Goal: Information Seeking & Learning: Check status

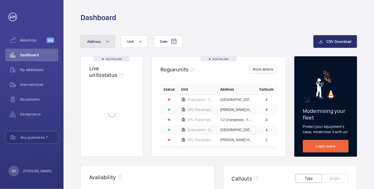
click at [103, 42] on button "Address" at bounding box center [97, 41] width 35 height 13
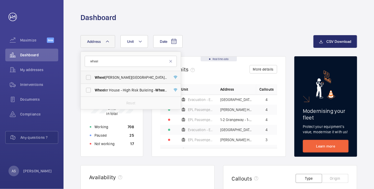
type input "wheel"
click at [152, 77] on span "Wheel [PERSON_NAME] House - [GEOGRAPHIC_DATA][PERSON_NAME][STREET_ADDRESS]" at bounding box center [131, 77] width 73 height 5
click at [94, 77] on input "Wheel [PERSON_NAME] House - [GEOGRAPHIC_DATA][PERSON_NAME][STREET_ADDRESS]" at bounding box center [88, 77] width 11 height 11
checkbox input "true"
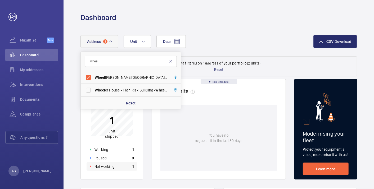
click at [128, 165] on div "Not working 1" at bounding box center [112, 166] width 51 height 8
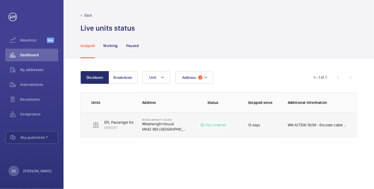
click at [316, 125] on p "WM ACTION 19/08 - Encoder cable on order, ETA [DATE]. WM ACTION 18/08 - New bel…" at bounding box center [317, 125] width 58 height 5
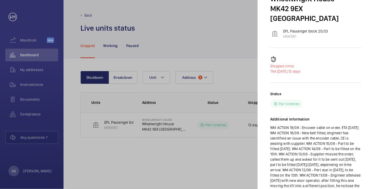
scroll to position [73, 0]
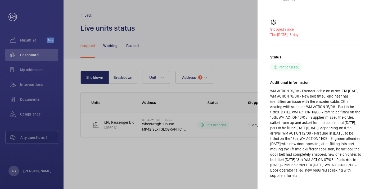
click at [35, 54] on div at bounding box center [187, 94] width 374 height 189
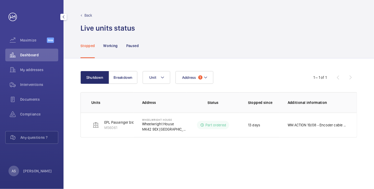
click at [33, 55] on span "Dashboard" at bounding box center [39, 54] width 38 height 5
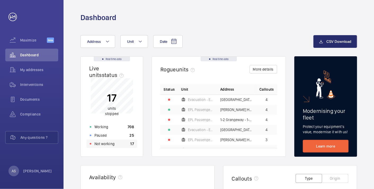
click at [129, 148] on div "Not working 17" at bounding box center [112, 144] width 51 height 8
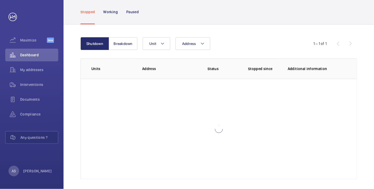
scroll to position [36, 0]
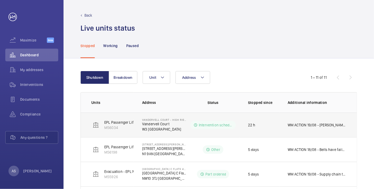
click at [305, 124] on p "WM ACTION 19/08 - [PERSON_NAME] to attend [DATE]." at bounding box center [317, 125] width 58 height 5
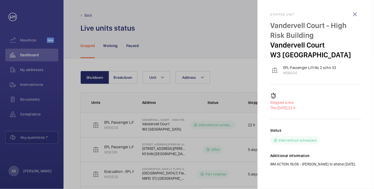
click at [168, 134] on div at bounding box center [187, 94] width 374 height 189
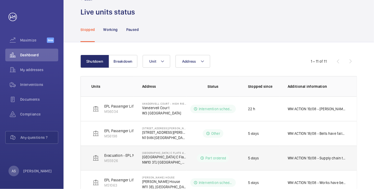
scroll to position [29, 0]
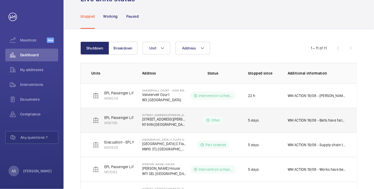
click at [334, 118] on p "WM ACTION 18/08 - Belts have failed again, long term solution to be looked at d…" at bounding box center [317, 120] width 58 height 5
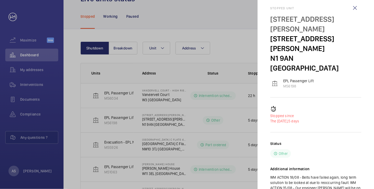
scroll to position [10, 0]
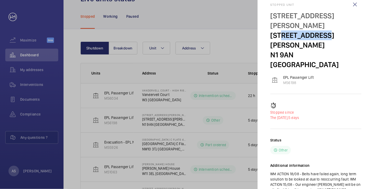
drag, startPoint x: 325, startPoint y: 23, endPoint x: 283, endPoint y: 25, distance: 42.4
click at [283, 30] on p "[STREET_ADDRESS][PERSON_NAME]" at bounding box center [315, 40] width 91 height 20
copy p "[PERSON_NAME] Court"
click at [155, 75] on div at bounding box center [187, 94] width 374 height 189
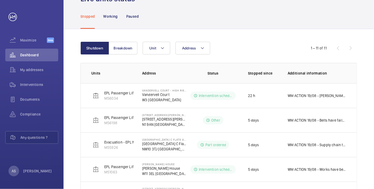
scroll to position [0, 0]
drag, startPoint x: 299, startPoint y: 146, endPoint x: 295, endPoint y: 145, distance: 3.9
click at [299, 146] on p "WM ACTION 19/08 - Supply chain to provide a further update from parcel force [D…" at bounding box center [317, 144] width 58 height 5
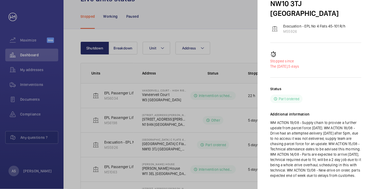
scroll to position [76, 0]
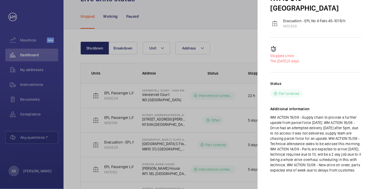
click at [179, 126] on div at bounding box center [187, 94] width 374 height 189
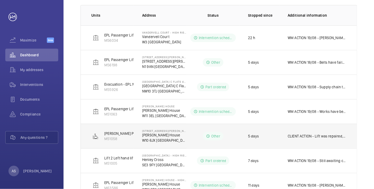
scroll to position [88, 0]
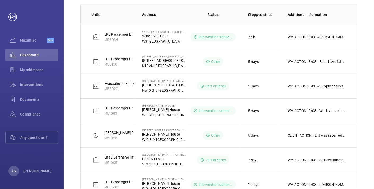
click at [311, 106] on td "WM ACTION 19/08 - Works have been booked in for [DATE] 20th . WM ACTION 15/08 -…" at bounding box center [318, 110] width 78 height 25
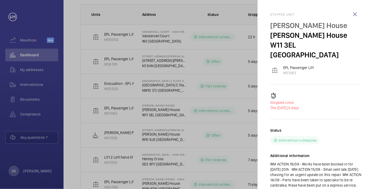
drag, startPoint x: 228, startPoint y: 126, endPoint x: 227, endPoint y: 129, distance: 3.2
click at [227, 129] on div at bounding box center [187, 94] width 374 height 189
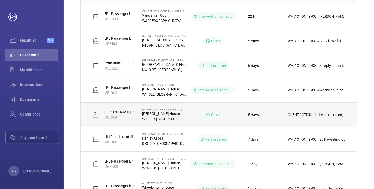
scroll to position [118, 0]
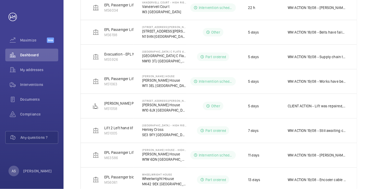
drag, startPoint x: 321, startPoint y: 105, endPoint x: 318, endPoint y: 105, distance: 3.2
click at [321, 105] on p "CLIENT ACTION - Lift was repaired, but left OOS due to no insurance. WM ACTION …" at bounding box center [317, 105] width 58 height 5
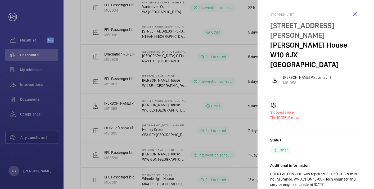
drag, startPoint x: 329, startPoint y: 134, endPoint x: 284, endPoint y: 132, distance: 44.7
click at [329, 138] on div "Status Other" at bounding box center [315, 146] width 91 height 17
click at [158, 110] on div at bounding box center [187, 94] width 374 height 189
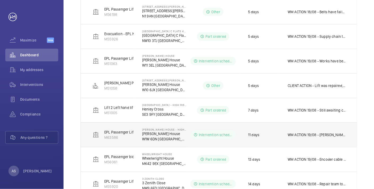
scroll to position [147, 0]
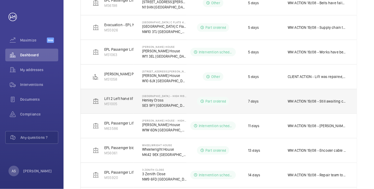
click at [314, 99] on p "WM ACTION 19/08 - Still awaiting client PO, part is on order and expected to ar…" at bounding box center [317, 101] width 58 height 5
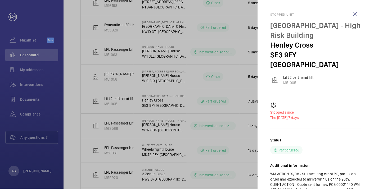
click at [339, 138] on div "Status Part ordered" at bounding box center [315, 146] width 91 height 17
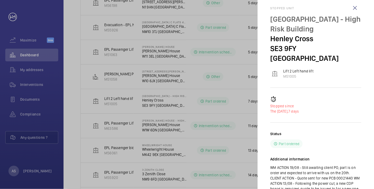
scroll to position [25, 0]
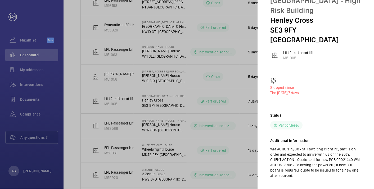
click at [344, 138] on h2 "Additional information" at bounding box center [315, 140] width 91 height 5
click at [217, 118] on div at bounding box center [187, 94] width 374 height 189
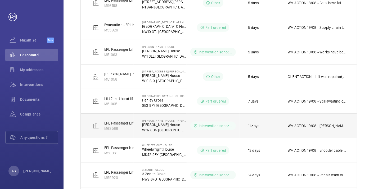
click at [328, 127] on p "WM ACTION 19/08 - [PERSON_NAME] on site again this morning. WM ACTION 18/08 - E…" at bounding box center [317, 125] width 58 height 5
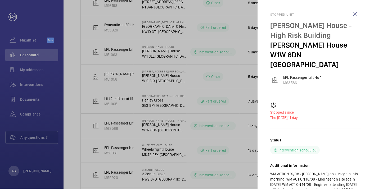
click at [217, 98] on div at bounding box center [187, 94] width 374 height 189
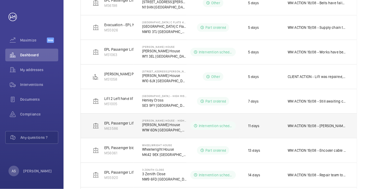
drag, startPoint x: 313, startPoint y: 114, endPoint x: 316, endPoint y: 116, distance: 4.1
click at [315, 115] on td "WM ACTION 19/08 - [PERSON_NAME] on site again this morning. WM ACTION 18/08 - E…" at bounding box center [318, 126] width 78 height 25
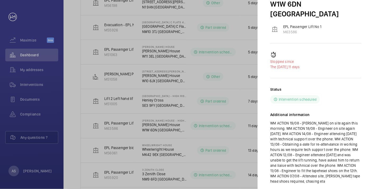
scroll to position [57, 0]
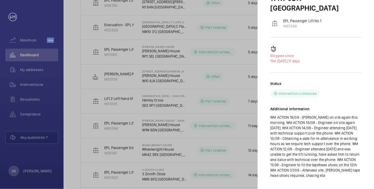
click at [306, 94] on div "Status Intervention scheduled Additional information WM ACTION 19/08 - [PERSON_…" at bounding box center [315, 134] width 91 height 106
click at [198, 105] on div at bounding box center [187, 94] width 374 height 189
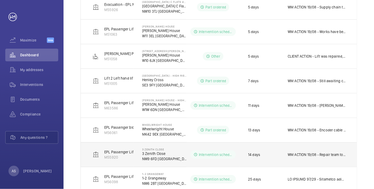
scroll to position [176, 0]
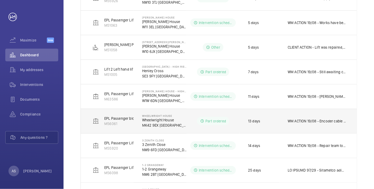
click at [317, 121] on p "WM ACTION 19/08 - Encoder cable on order, ETA [DATE]. WM ACTION 18/08 - New bel…" at bounding box center [317, 121] width 58 height 5
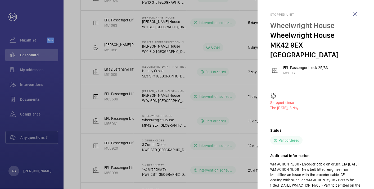
click at [169, 143] on div at bounding box center [187, 94] width 374 height 189
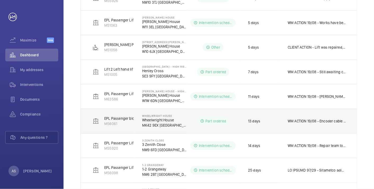
click at [306, 121] on p "WM ACTION 19/08 - Encoder cable on order, ETA [DATE]. WM ACTION 18/08 - New bel…" at bounding box center [317, 121] width 58 height 5
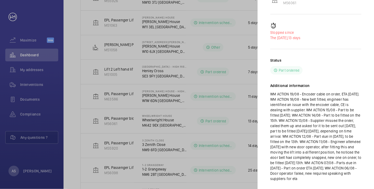
scroll to position [73, 0]
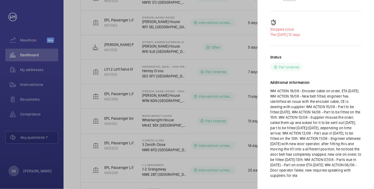
click at [165, 116] on div at bounding box center [187, 94] width 374 height 189
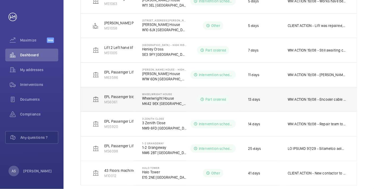
scroll to position [206, 0]
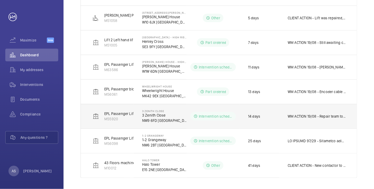
click at [294, 114] on p "WM ACTION 19/08 - Repair team to attend on the 20th. WM ACTION 18/08 - Works ha…" at bounding box center [317, 116] width 58 height 5
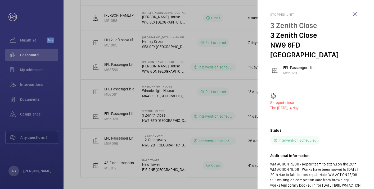
scroll to position [68, 0]
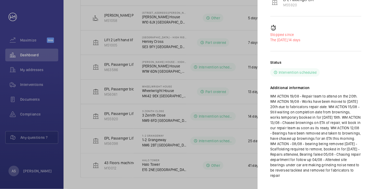
click at [350, 69] on div "Status Intervention scheduled Additional information WM ACTION 19/08 - Repair t…" at bounding box center [315, 123] width 91 height 127
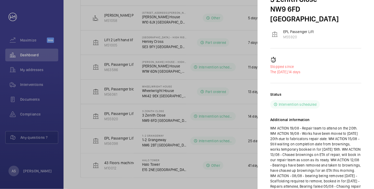
scroll to position [0, 0]
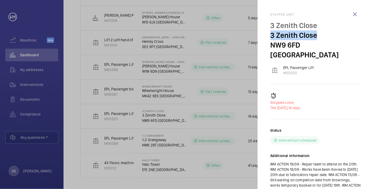
drag, startPoint x: 268, startPoint y: 37, endPoint x: 317, endPoint y: 40, distance: 48.6
click at [317, 40] on mat-sidenav "Stopped unit 3 Zenith Close 3 Zenith Close NW9 6FD [GEOGRAPHIC_DATA] EPL Passen…" at bounding box center [316, 94] width 116 height 189
click at [318, 38] on p "3 Zenith Close" at bounding box center [315, 35] width 91 height 10
copy p "3 Zenith Close"
click at [352, 128] on div "Status Intervention scheduled" at bounding box center [315, 136] width 91 height 17
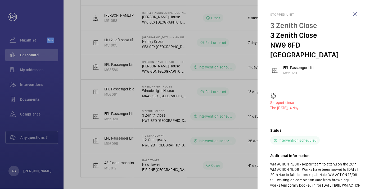
click at [228, 100] on div at bounding box center [187, 94] width 374 height 189
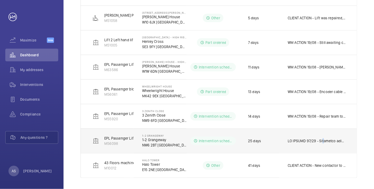
click at [322, 144] on td at bounding box center [318, 141] width 78 height 25
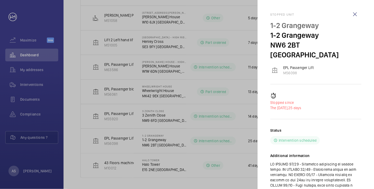
click at [314, 32] on p "1-2 Grangeway" at bounding box center [315, 35] width 91 height 10
click at [354, 132] on div "Status Intervention scheduled" at bounding box center [315, 136] width 91 height 17
drag, startPoint x: 323, startPoint y: 34, endPoint x: 283, endPoint y: 33, distance: 40.2
click at [283, 33] on p "1-2 Grangeway" at bounding box center [315, 35] width 91 height 10
copy p "Grangeway"
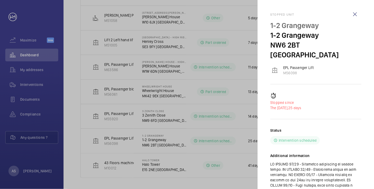
click at [358, 46] on p "NW6 2BT [GEOGRAPHIC_DATA]" at bounding box center [315, 50] width 91 height 20
drag, startPoint x: 351, startPoint y: 91, endPoint x: 334, endPoint y: 92, distance: 17.5
click at [350, 100] on p "Stopped since" at bounding box center [315, 102] width 91 height 5
click at [182, 139] on div at bounding box center [187, 94] width 374 height 189
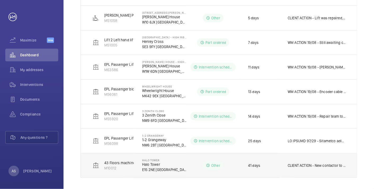
click at [313, 164] on p "CLIENT ACTION - New contactor to be fitted by electrician on the 13th. WM ACTIO…" at bounding box center [317, 165] width 58 height 5
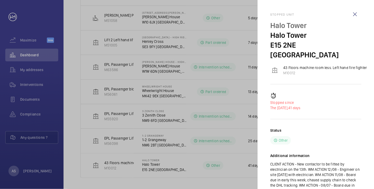
click at [335, 128] on div "Status Other" at bounding box center [315, 136] width 91 height 17
click at [164, 154] on div at bounding box center [187, 94] width 374 height 189
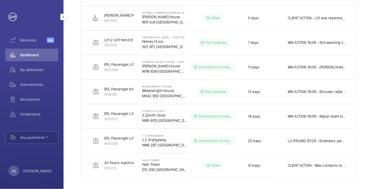
click at [32, 56] on span "Dashboard" at bounding box center [39, 54] width 38 height 5
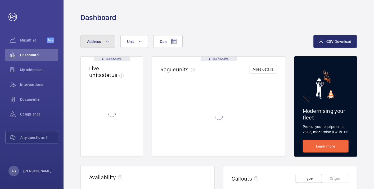
click at [99, 41] on span "Address" at bounding box center [94, 41] width 14 height 4
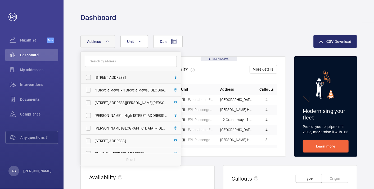
type input "a"
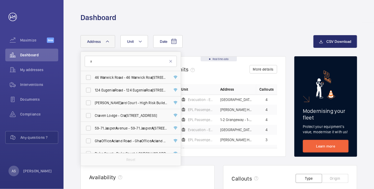
click at [101, 63] on input "a" at bounding box center [131, 61] width 92 height 11
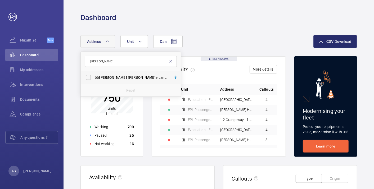
type input "[PERSON_NAME]"
click at [110, 79] on span "[PERSON_NAME]" at bounding box center [113, 77] width 28 height 4
click at [94, 79] on input "[STREET_ADDRESS][PERSON_NAME][PERSON_NAME] - [STREET_ADDRESS][PERSON_NAME][PERS…" at bounding box center [88, 77] width 11 height 11
checkbox input "true"
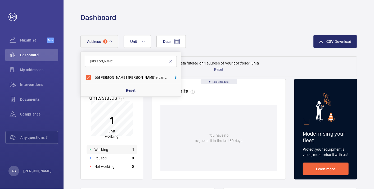
click at [126, 146] on div "Working 1" at bounding box center [112, 150] width 51 height 8
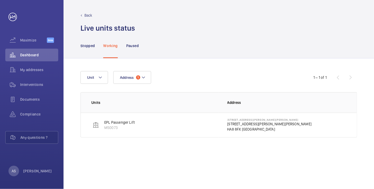
click at [250, 125] on p "[STREET_ADDRESS][PERSON_NAME][PERSON_NAME]" at bounding box center [269, 123] width 84 height 5
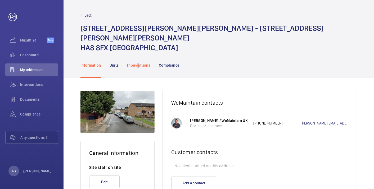
click at [138, 58] on div "Interventions" at bounding box center [138, 65] width 23 height 25
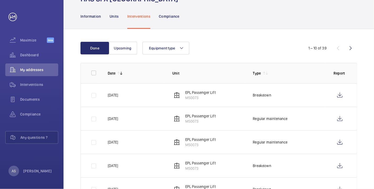
scroll to position [29, 0]
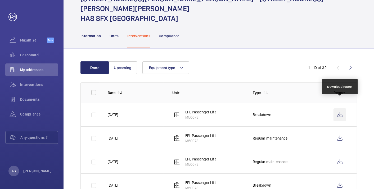
click at [339, 109] on wm-front-icon-button at bounding box center [339, 115] width 13 height 13
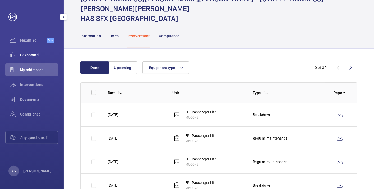
click at [20, 50] on wm-front-icon-button at bounding box center [12, 55] width 15 height 13
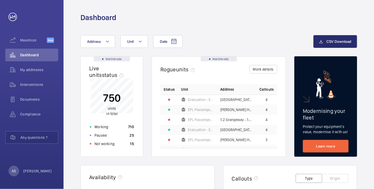
click at [127, 149] on wm-front-card-body "750 units in total Working 710 Paused 25 Not working 15" at bounding box center [112, 117] width 62 height 78
click at [120, 141] on div "Not working 15" at bounding box center [112, 144] width 51 height 8
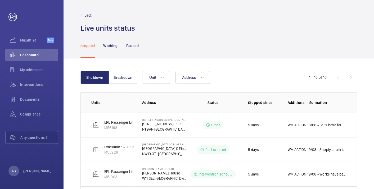
click at [350, 77] on div "1 – 10 of 10" at bounding box center [325, 77] width 64 height 6
click at [341, 78] on div "1 – 10 of 10" at bounding box center [325, 77] width 64 height 6
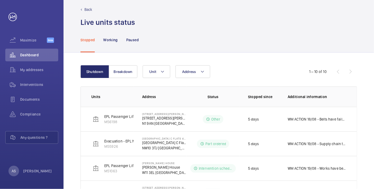
scroll to position [4, 0]
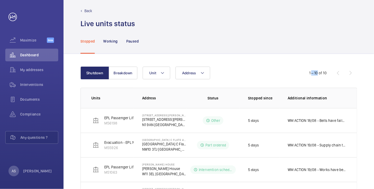
drag, startPoint x: 311, startPoint y: 75, endPoint x: 317, endPoint y: 72, distance: 6.6
click at [317, 72] on div "1 – 10 of 10" at bounding box center [317, 72] width 17 height 5
click at [127, 75] on button "Breakdown" at bounding box center [123, 73] width 29 height 13
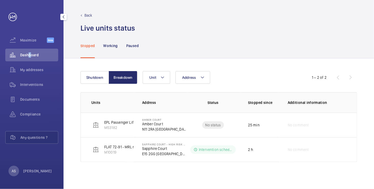
click at [28, 55] on span "Dashboard" at bounding box center [39, 54] width 38 height 5
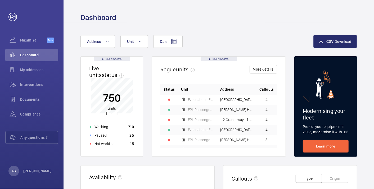
click at [216, 42] on div "Date Address Unit" at bounding box center [196, 41] width 233 height 13
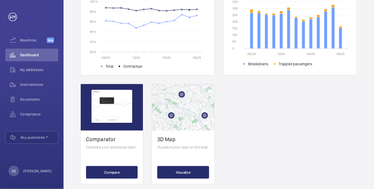
scroll to position [198, 0]
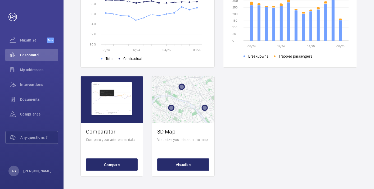
click at [345, 132] on div "Real time data Live units status﻿ 750 units in total Working 710 Paused 25 Not …" at bounding box center [218, 17] width 277 height 319
click at [33, 55] on span "Dashboard" at bounding box center [39, 54] width 38 height 5
click at [282, 110] on div "Real time data Live units status﻿ 750 units in total Working 710 Paused 25 Not …" at bounding box center [218, 17] width 277 height 319
click at [28, 53] on span "Dashboard" at bounding box center [39, 54] width 38 height 5
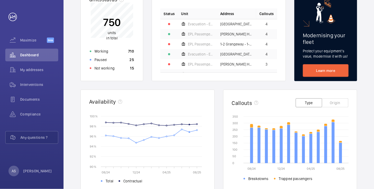
scroll to position [0, 0]
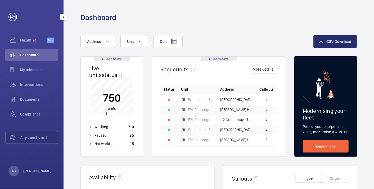
click at [41, 52] on span "Dashboard" at bounding box center [39, 54] width 38 height 5
click at [332, 16] on div "Dashboard" at bounding box center [218, 18] width 277 height 10
drag, startPoint x: 16, startPoint y: 58, endPoint x: 25, endPoint y: 58, distance: 9.0
click at [16, 57] on wm-front-icon-button at bounding box center [12, 55] width 15 height 13
